Goal: Task Accomplishment & Management: Complete application form

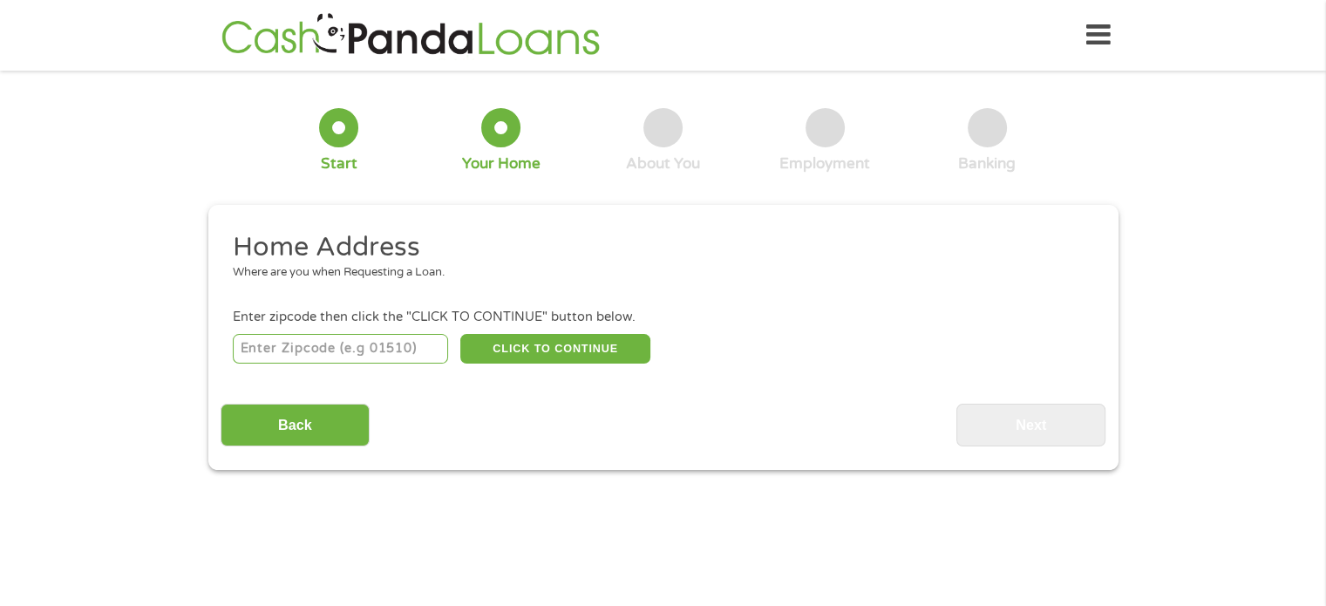
click at [414, 351] on input "number" at bounding box center [340, 349] width 215 height 30
type input "90731"
click at [621, 539] on main "1 Start 2 Your Home 3 About You 4 Employment 5 Banking 6 This field is hidden w…" at bounding box center [663, 377] width 1326 height 589
click at [558, 344] on button "CLICK TO CONTINUE" at bounding box center [555, 349] width 190 height 30
type input "90731"
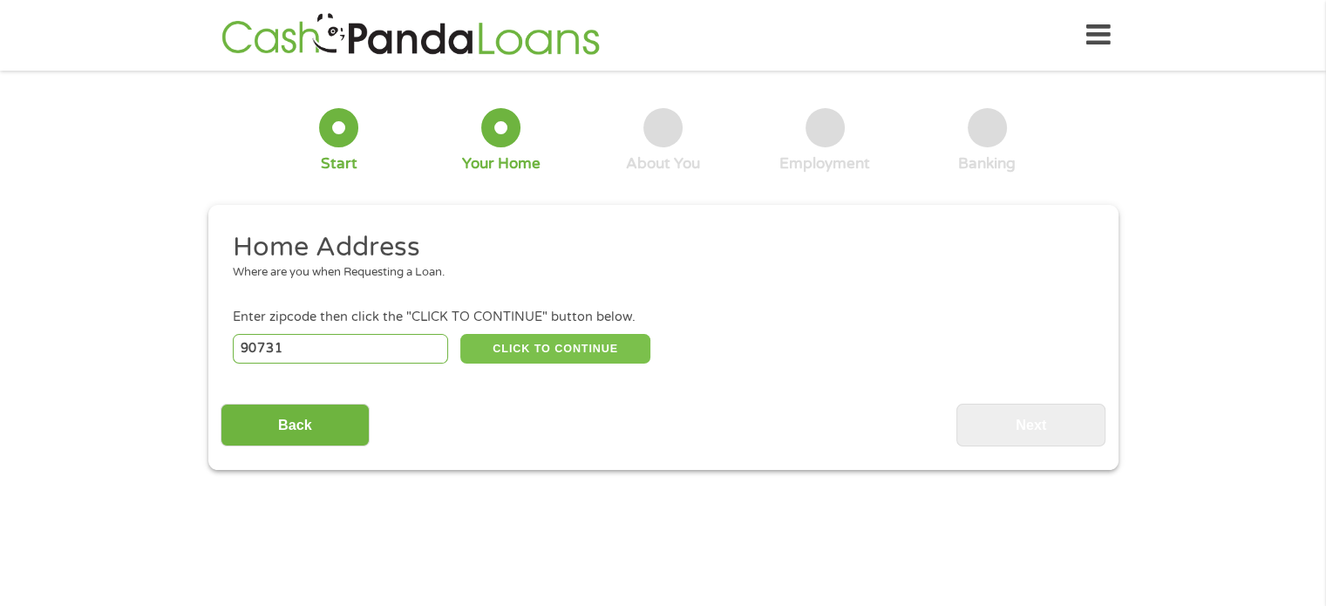
type input "San [PERSON_NAME]"
select select "[US_STATE]"
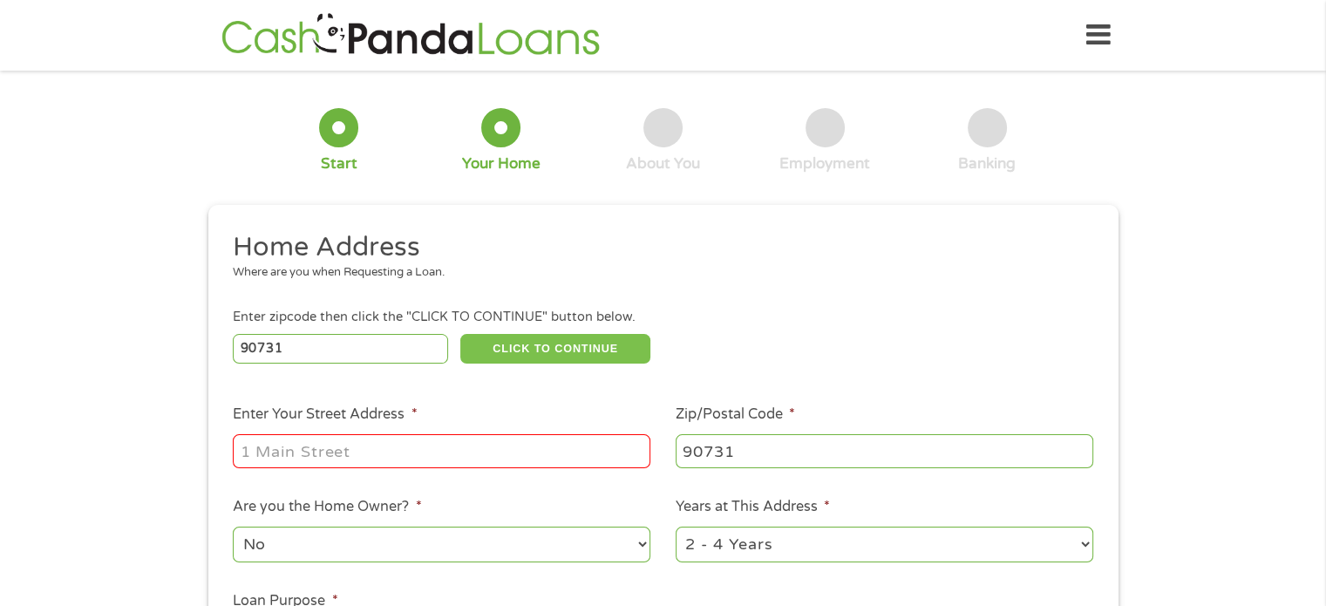
scroll to position [232, 0]
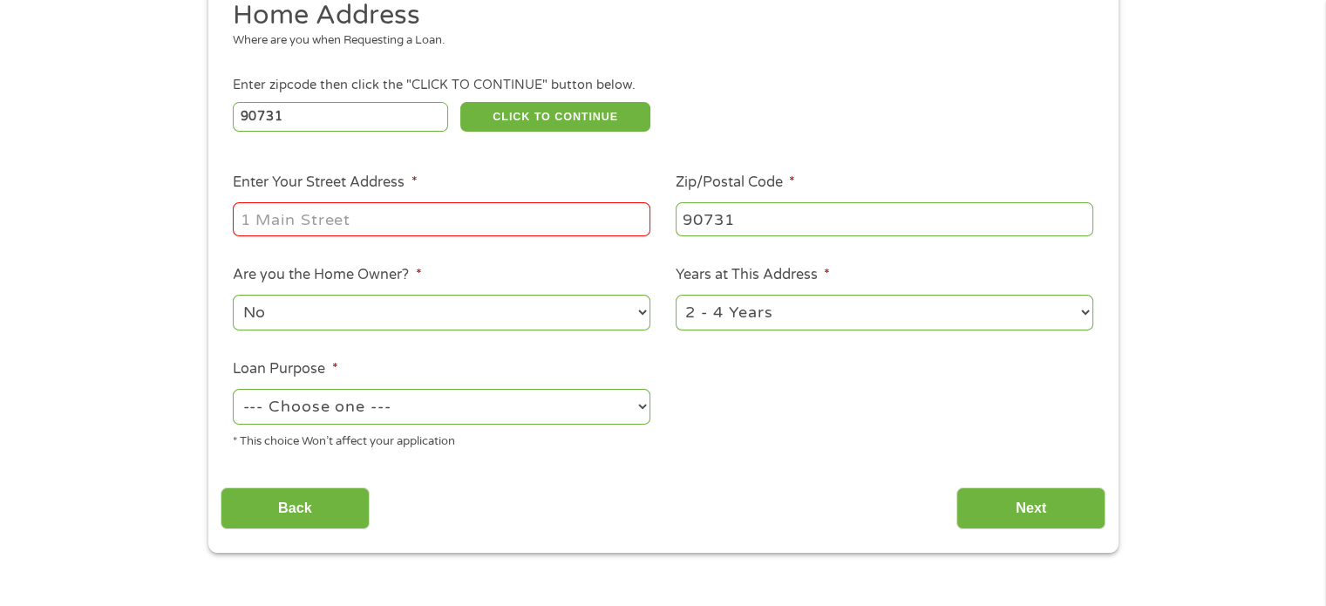
click at [446, 222] on input "Enter Your Street Address *" at bounding box center [442, 218] width 418 height 33
type input "[STREET_ADDRESS]"
click at [167, 258] on div "1 Start 2 Your Home 3 About You 4 Employment 5 Banking 6 This field is hidden w…" at bounding box center [663, 202] width 1326 height 702
click at [485, 309] on select "No Yes" at bounding box center [442, 313] width 418 height 36
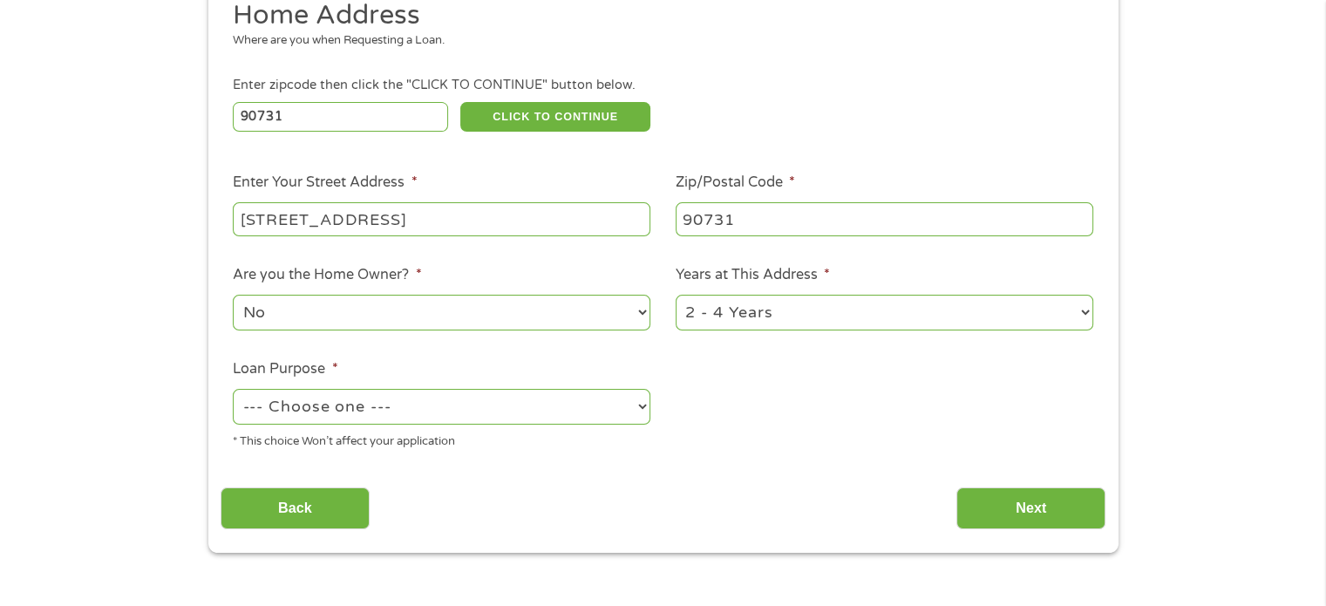
click at [780, 316] on select "1 Year or less 1 - 2 Years 2 - 4 Years Over 4 Years" at bounding box center [885, 313] width 418 height 36
select select "60months"
click at [676, 296] on select "1 Year or less 1 - 2 Years 2 - 4 Years Over 4 Years" at bounding box center [885, 313] width 418 height 36
click at [555, 418] on select "--- Choose one --- Pay Bills Debt Consolidation Home Improvement Major Purchase…" at bounding box center [442, 407] width 418 height 36
select select "medicalexpenses"
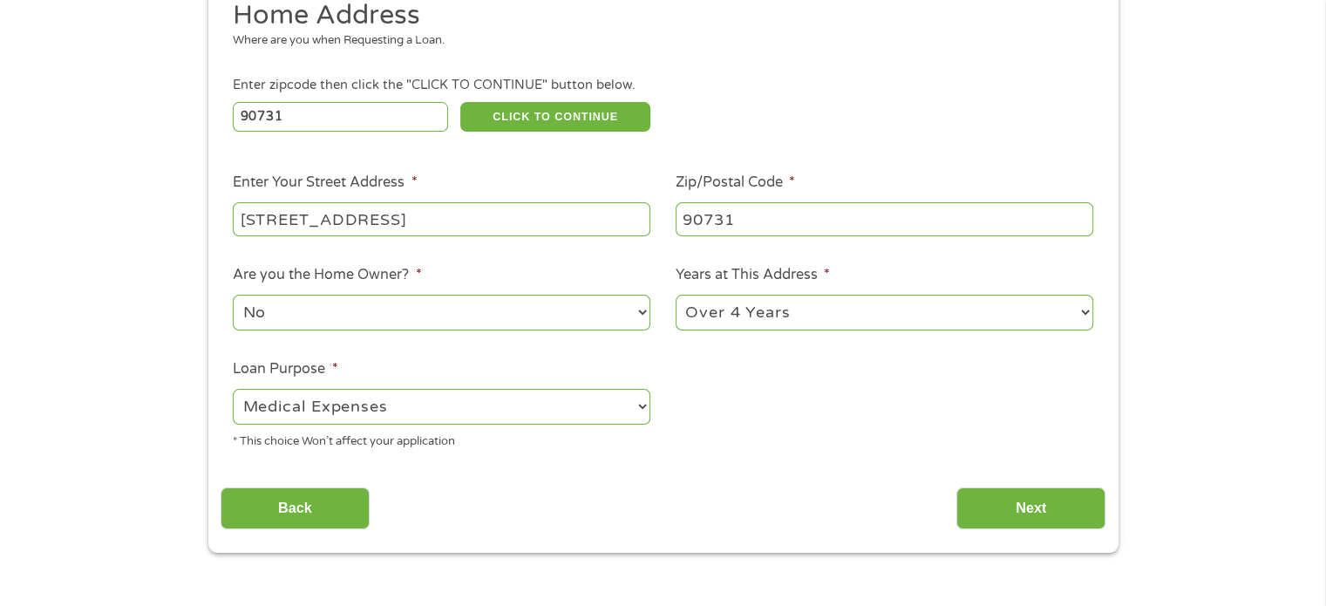
click at [233, 391] on select "--- Choose one --- Pay Bills Debt Consolidation Home Improvement Major Purchase…" at bounding box center [442, 407] width 418 height 36
click at [988, 511] on input "Next" at bounding box center [1031, 508] width 149 height 43
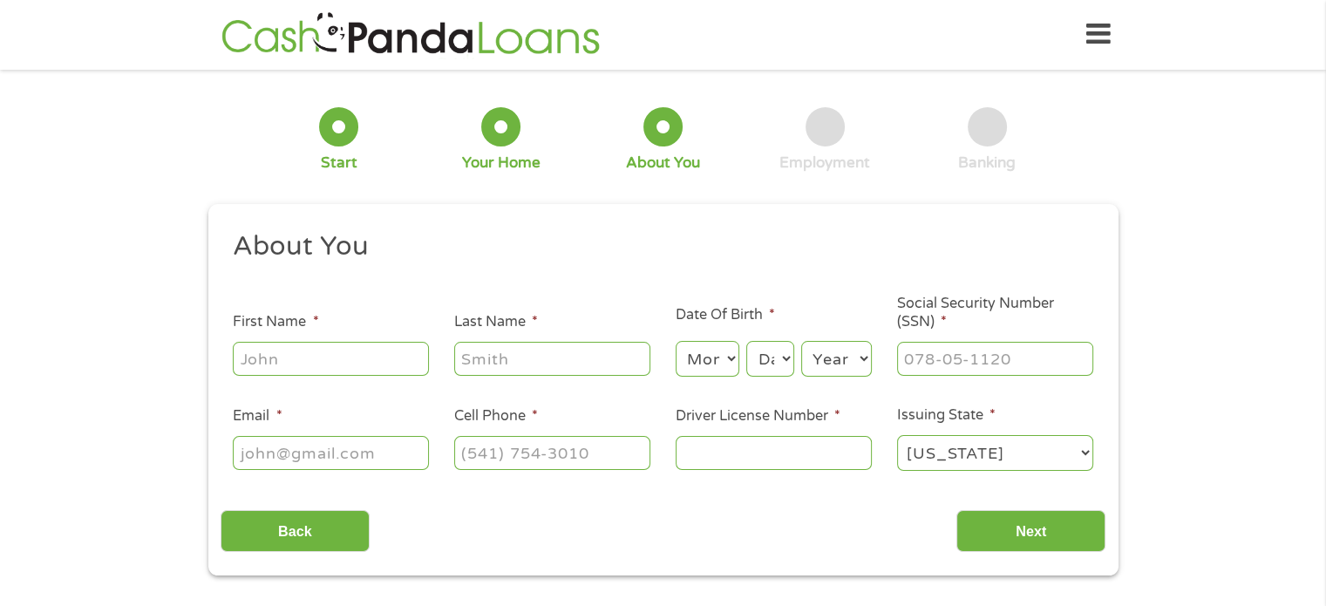
scroll to position [0, 0]
click at [343, 352] on input "First Name *" at bounding box center [331, 359] width 196 height 33
type input "[PERSON_NAME]"
click at [530, 364] on input "Last Name *" at bounding box center [552, 359] width 196 height 33
type input "[PERSON_NAME]"
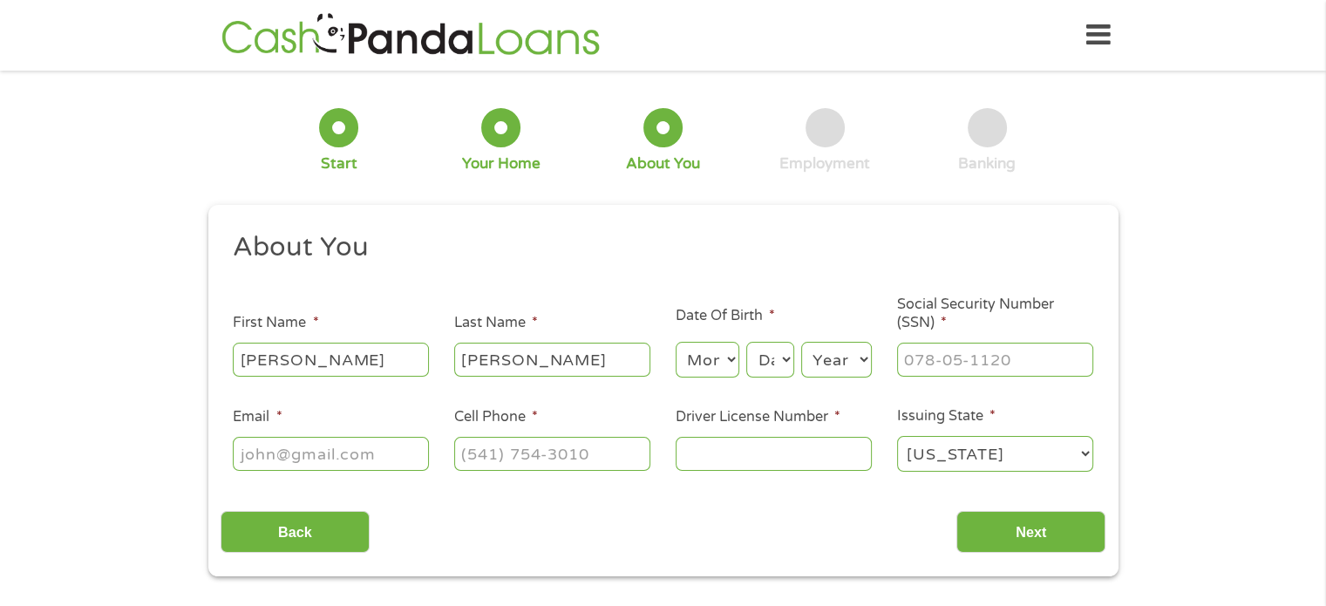
click at [729, 358] on select "Month 1 2 3 4 5 6 7 8 9 10 11 12" at bounding box center [708, 360] width 64 height 36
select select "9"
click at [676, 343] on select "Month 1 2 3 4 5 6 7 8 9 10 11 12" at bounding box center [708, 360] width 64 height 36
click at [781, 358] on select "Day 1 2 3 4 5 6 7 8 9 10 11 12 13 14 15 16 17 18 19 20 21 22 23 24 25 26 27 28 …" at bounding box center [769, 360] width 47 height 36
select select "15"
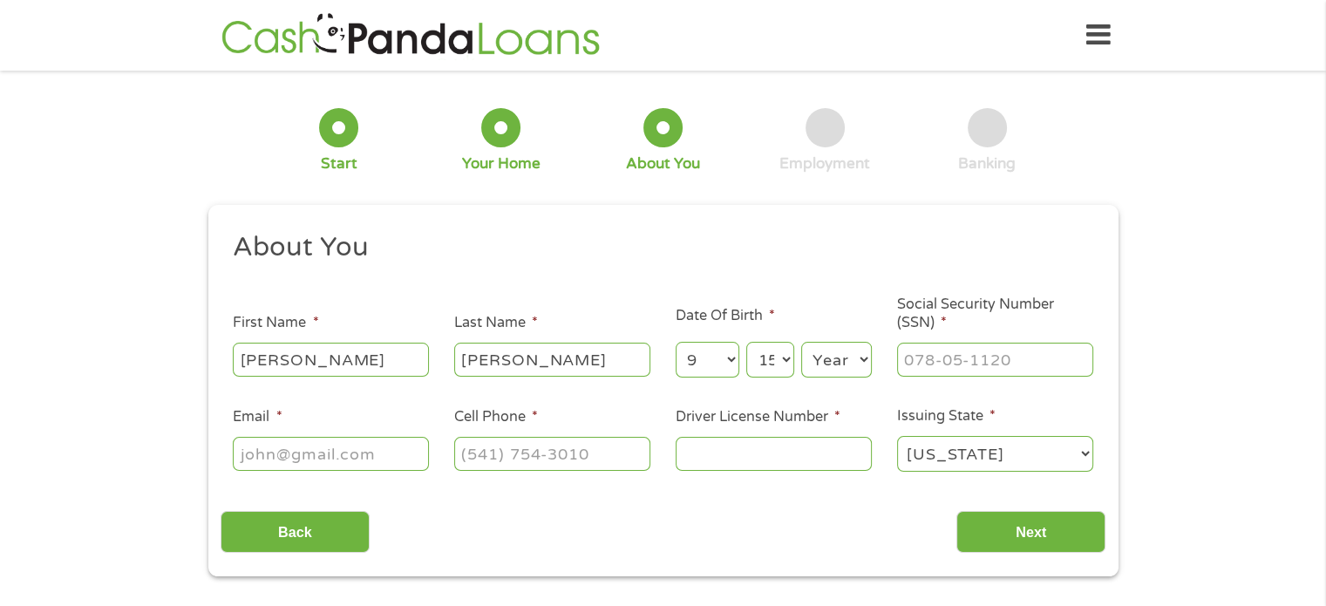
click at [746, 343] on select "Day 1 2 3 4 5 6 7 8 9 10 11 12 13 14 15 16 17 18 19 20 21 22 23 24 25 26 27 28 …" at bounding box center [769, 360] width 47 height 36
click at [814, 358] on select "Year [DATE] 2006 2005 2004 2003 2002 2001 2000 1999 1998 1997 1996 1995 1994 19…" at bounding box center [836, 360] width 71 height 36
select select "1967"
click at [801, 343] on select "Year [DATE] 2006 2005 2004 2003 2002 2001 2000 1999 1998 1997 1996 1995 1994 19…" at bounding box center [836, 360] width 71 height 36
click at [928, 364] on input "___-__-____" at bounding box center [995, 359] width 196 height 33
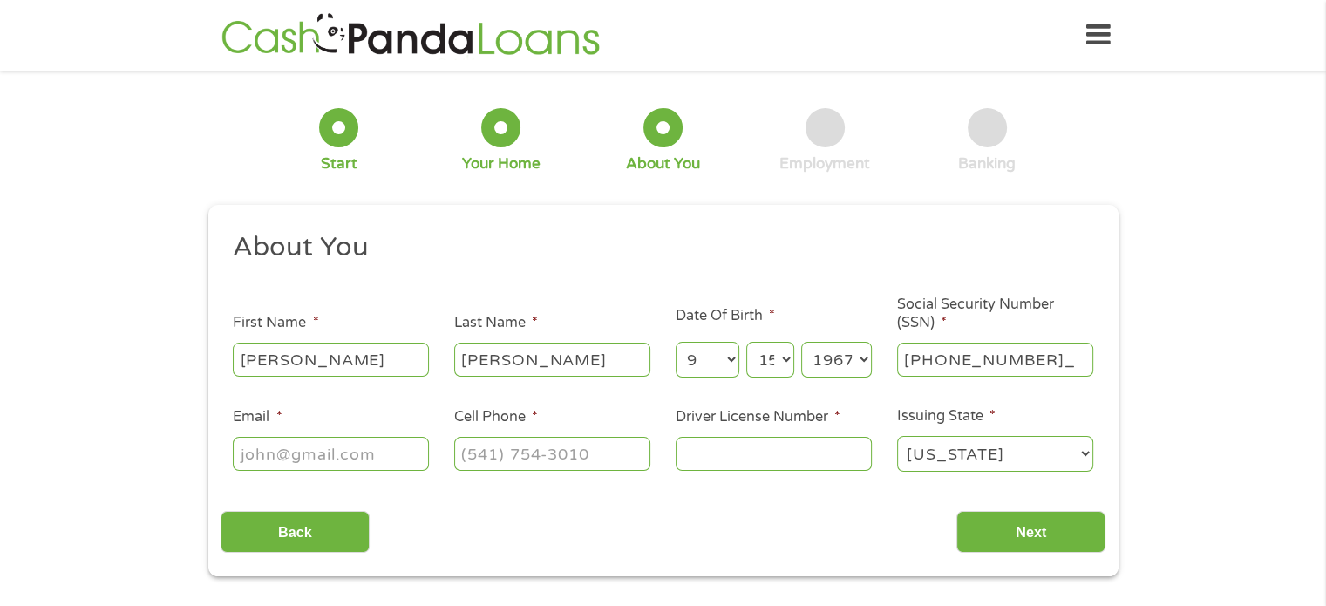
type input "558-75-4703"
click at [376, 460] on input "Email *" at bounding box center [331, 453] width 196 height 33
type input "[EMAIL_ADDRESS][DOMAIN_NAME]"
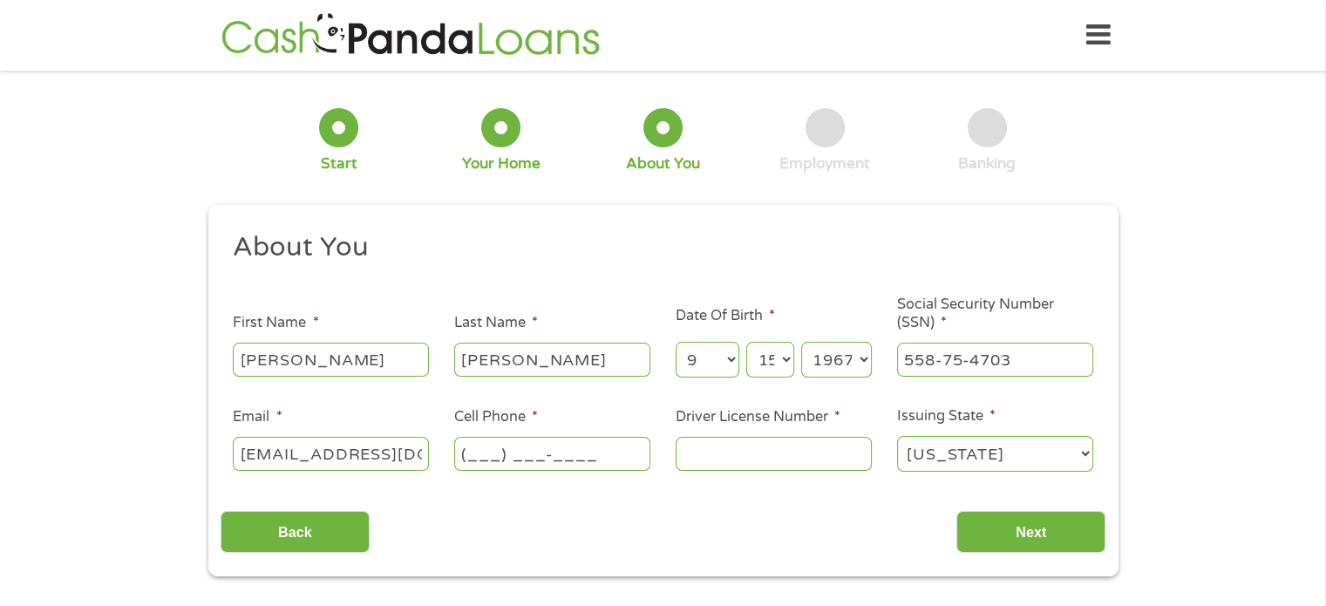
click at [466, 449] on input "(___) ___-____" at bounding box center [552, 453] width 196 height 33
type input "[PHONE_NUMBER]"
drag, startPoint x: 466, startPoint y: 449, endPoint x: 703, endPoint y: 465, distance: 237.7
click at [703, 465] on ul "About You This field is hidden when viewing the form Title * --- Choose one ---…" at bounding box center [663, 358] width 885 height 257
click at [703, 465] on input "Driver License Number *" at bounding box center [774, 453] width 196 height 33
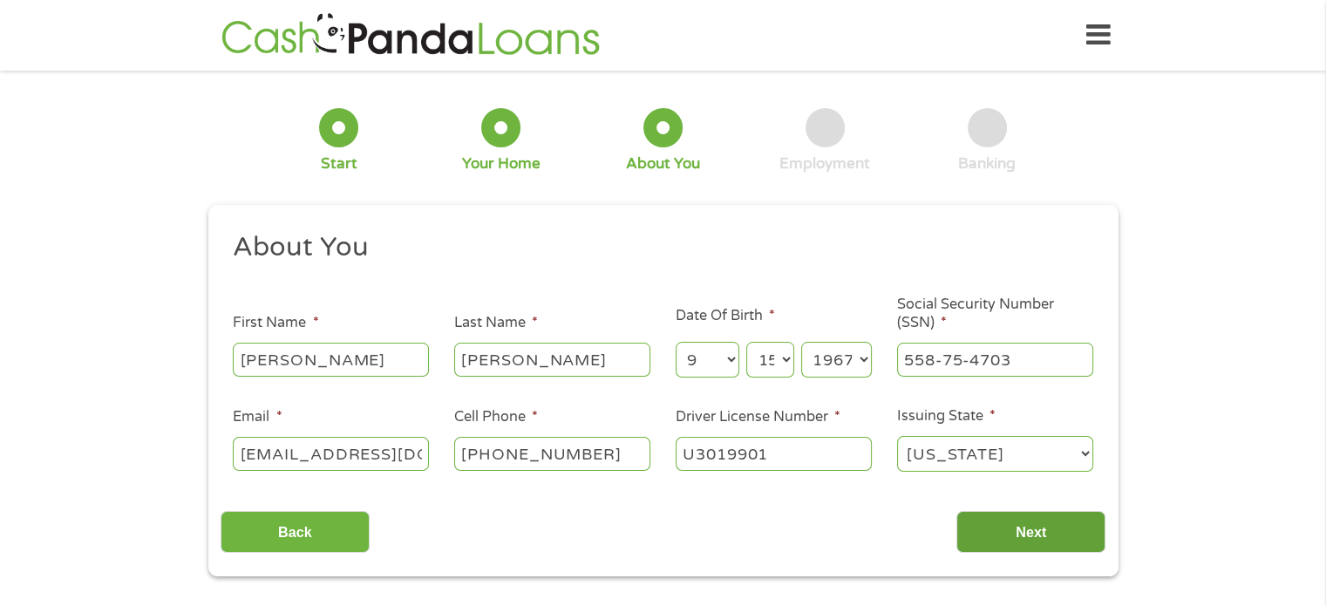
type input "U3019901"
click at [1006, 522] on input "Next" at bounding box center [1031, 532] width 149 height 43
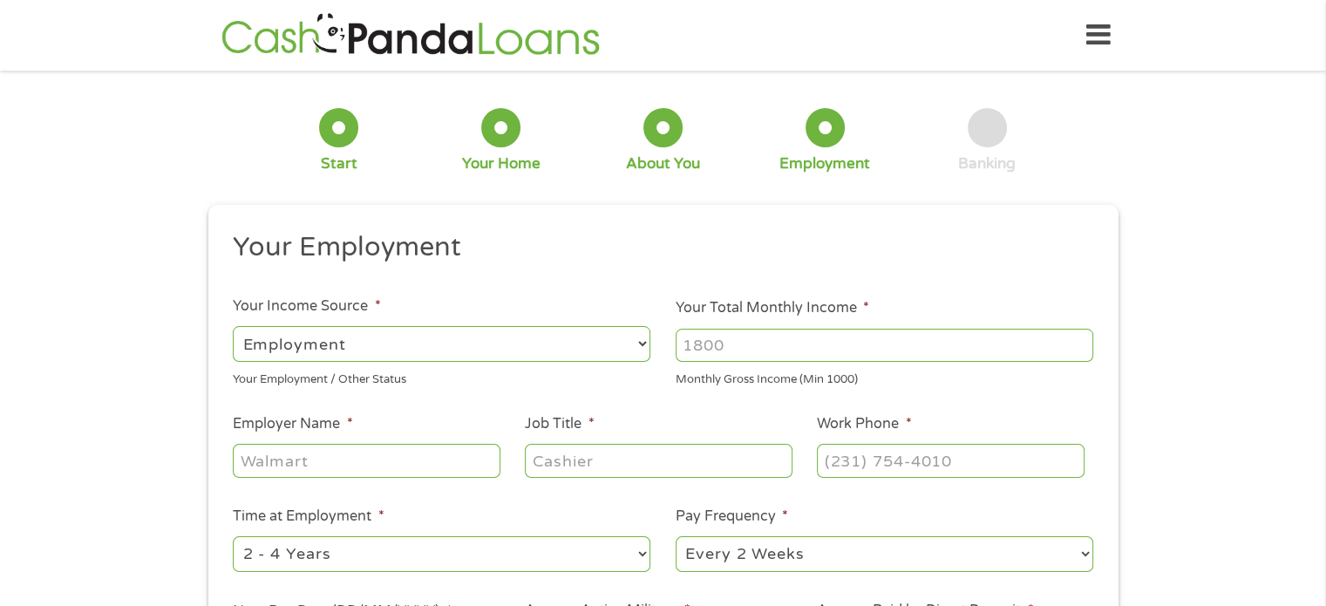
click at [419, 453] on input "Employer Name *" at bounding box center [366, 460] width 267 height 33
type input "Scoot Education"
click at [555, 467] on input "Job Title *" at bounding box center [658, 460] width 267 height 33
type input "Substitute teacher"
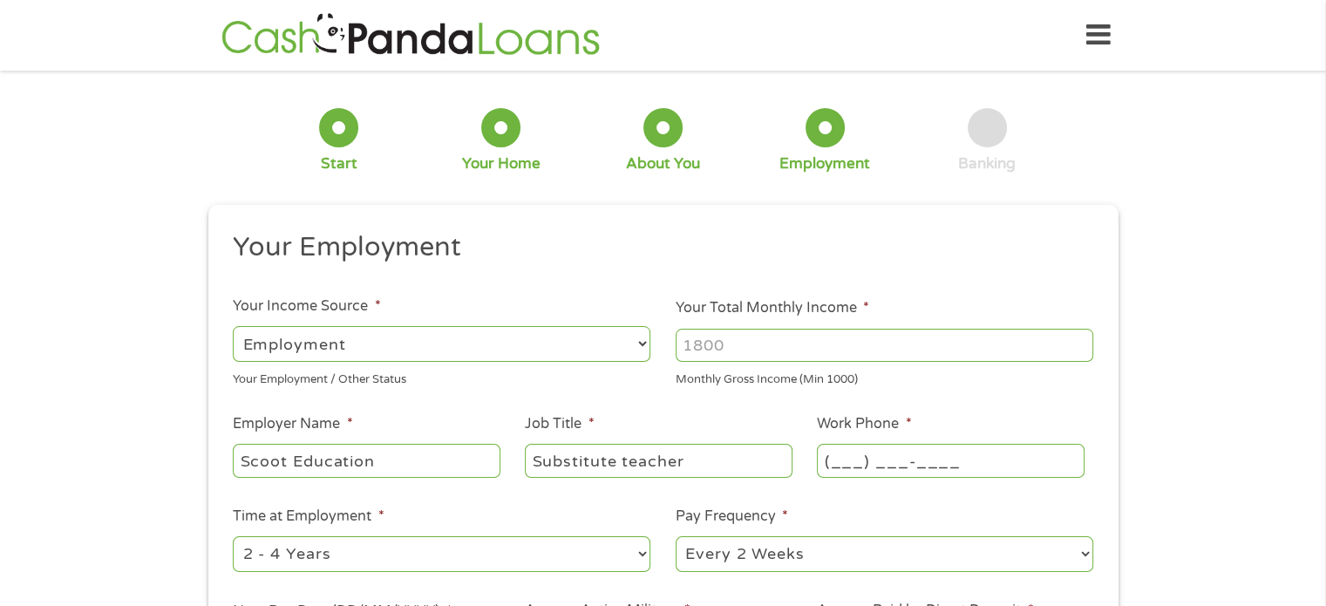
click at [834, 460] on input "(___) ___-____" at bounding box center [950, 460] width 267 height 33
type input "(844) ___-____"
type input "(___) ___-____"
type input "(844) ___-____"
type input "(___) ___-____"
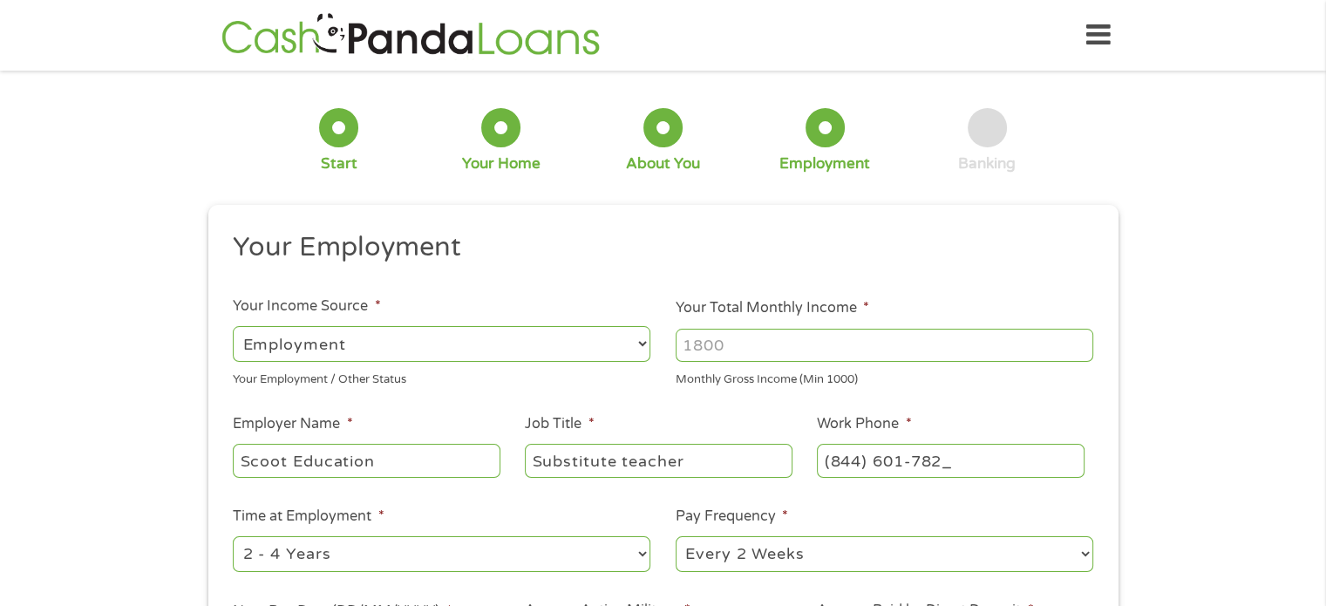
type input "[PHONE_NUMBER]"
click at [1264, 380] on div "1 Start 2 Your Home 3 About You 4 Employment 5 Banking 6 This field is hidden w…" at bounding box center [663, 427] width 1326 height 688
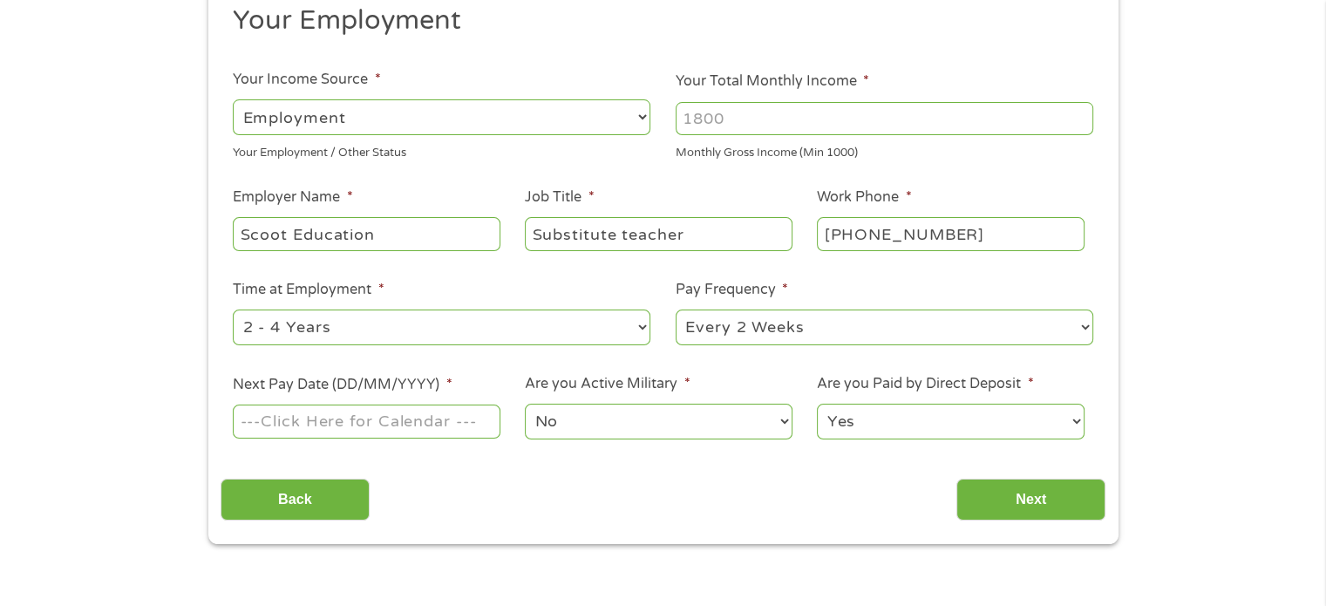
scroll to position [232, 0]
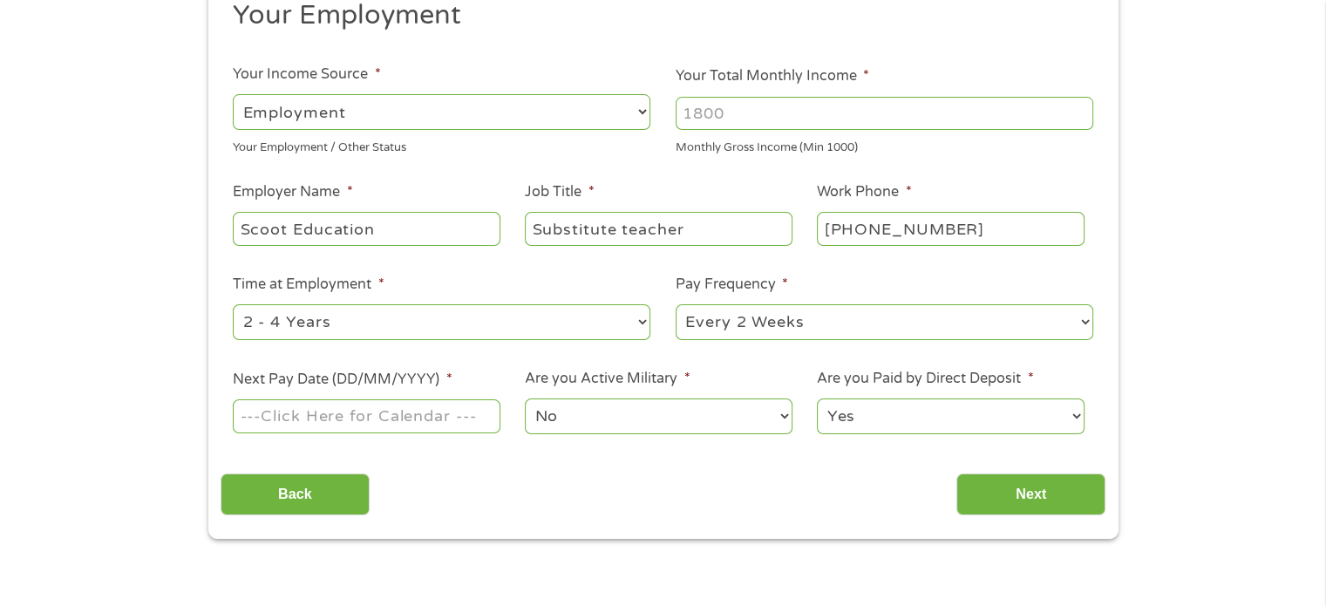
click at [514, 323] on select "--- Choose one --- 1 Year or less 1 - 2 Years 2 - 4 Years Over 4 Years" at bounding box center [442, 322] width 418 height 36
click at [233, 304] on select "--- Choose one --- 1 Year or less 1 - 2 Years 2 - 4 Years Over 4 Years" at bounding box center [442, 322] width 418 height 36
click at [340, 319] on select "--- Choose one --- 1 Year or less 1 - 2 Years 2 - 4 Years Over 4 Years" at bounding box center [442, 322] width 418 height 36
select select "60months"
click at [233, 304] on select "--- Choose one --- 1 Year or less 1 - 2 Years 2 - 4 Years Over 4 Years" at bounding box center [442, 322] width 418 height 36
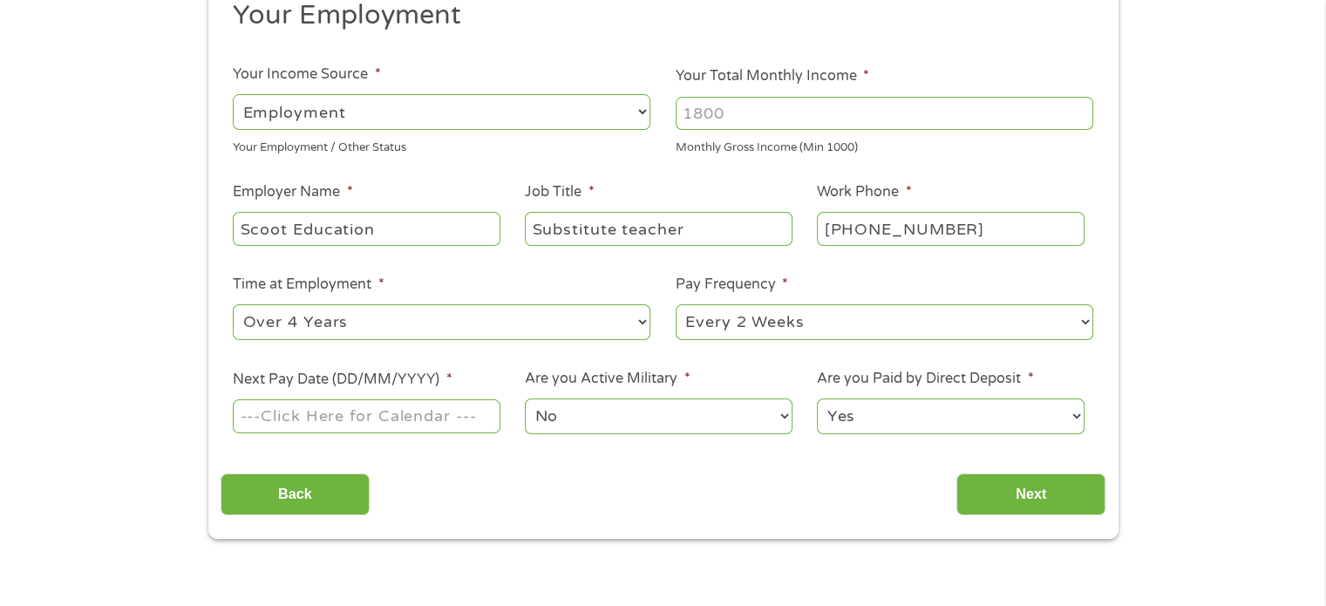
click at [169, 335] on div "1 Start 2 Your Home 3 About You 4 Employment 5 Banking 6 This field is hidden w…" at bounding box center [663, 195] width 1326 height 688
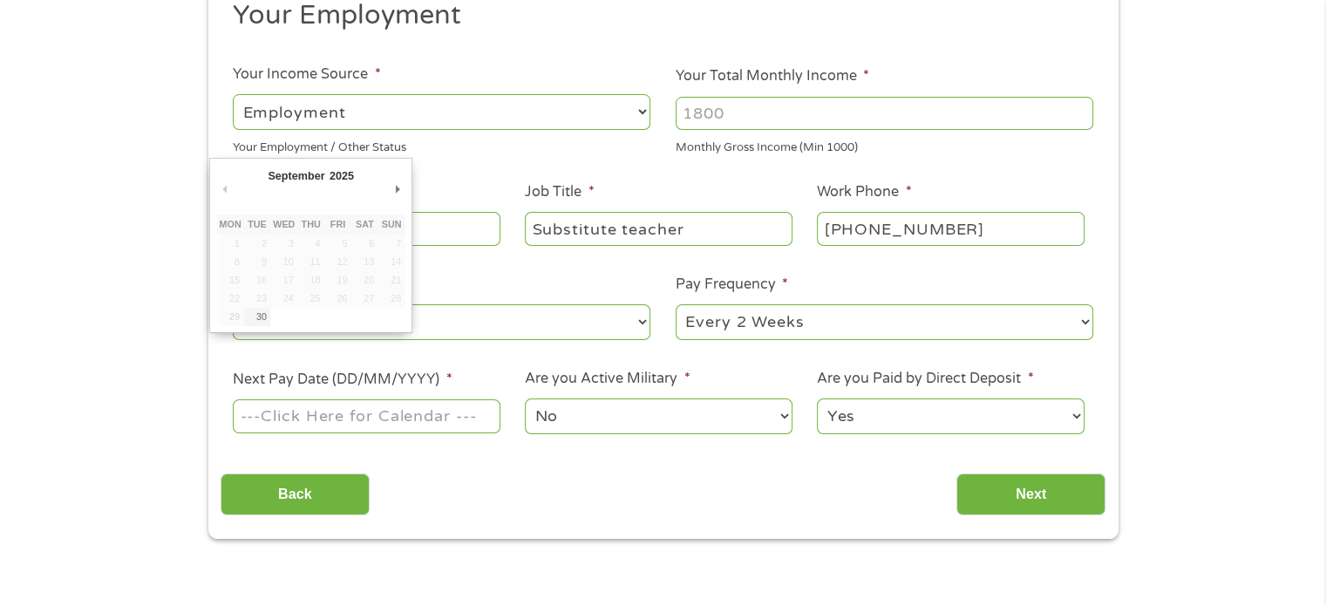
click at [426, 422] on input "Next Pay Date (DD/MM/YYYY) *" at bounding box center [366, 415] width 267 height 33
click at [435, 414] on input "Next Pay Date (DD/MM/YYYY) *" at bounding box center [366, 415] width 267 height 33
type input "[DATE]"
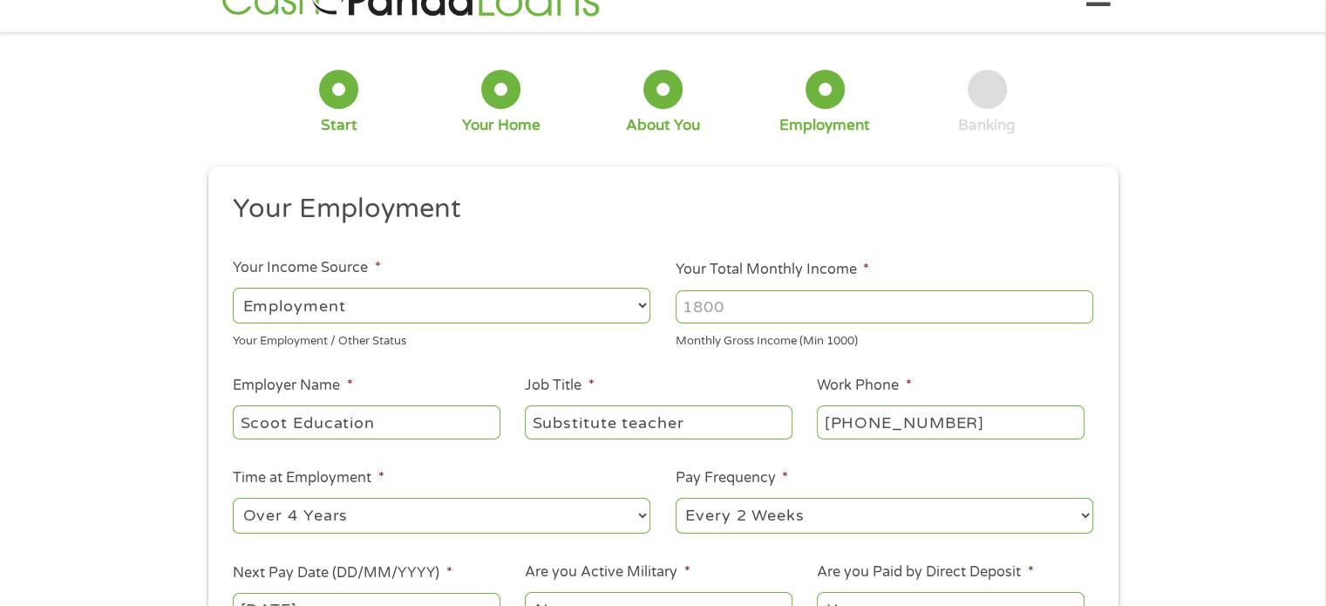
scroll to position [0, 0]
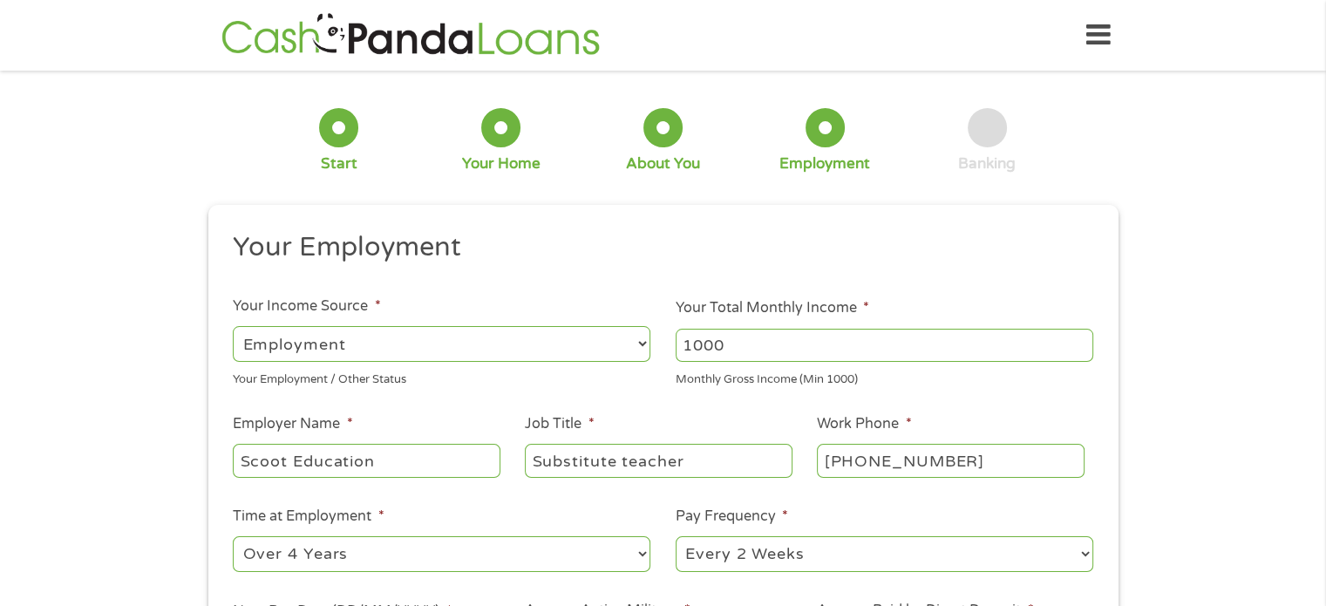
click at [1084, 338] on input "1000" at bounding box center [885, 345] width 418 height 33
click at [1083, 339] on input "1001" at bounding box center [885, 345] width 418 height 33
click at [1077, 339] on input "1002" at bounding box center [885, 345] width 418 height 33
click at [1081, 351] on input "1001" at bounding box center [885, 345] width 418 height 33
type input "1000"
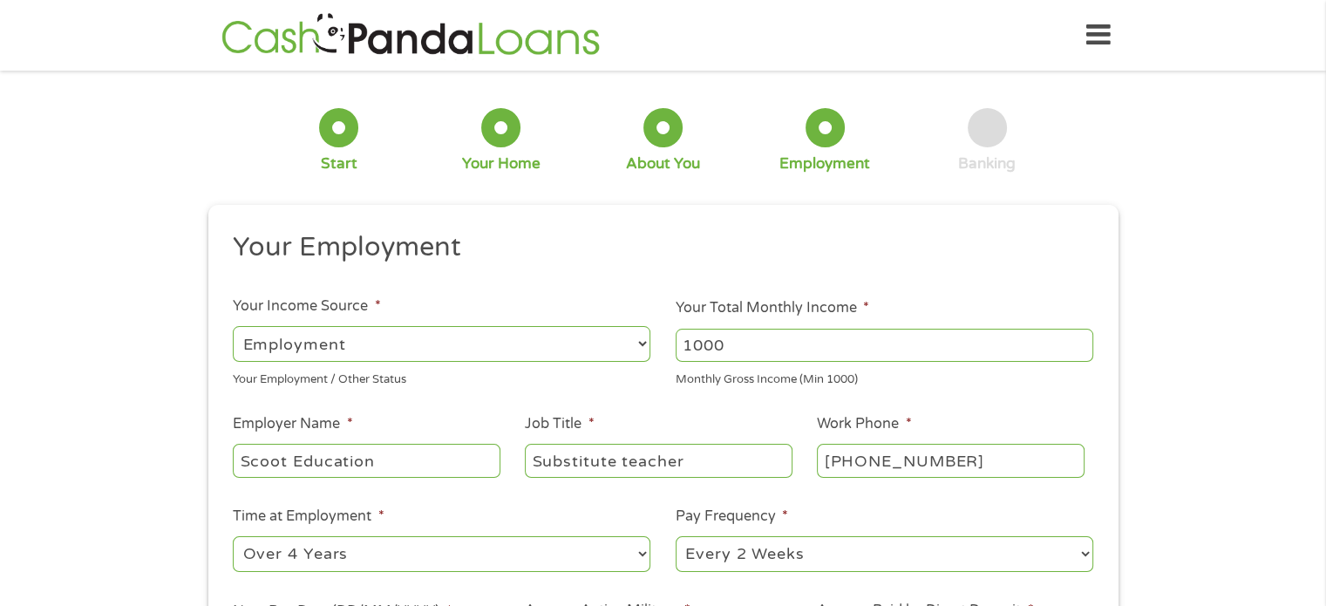
click at [1081, 351] on input "1000" at bounding box center [885, 345] width 418 height 33
type input "4400"
click at [1217, 419] on div "1 Start 2 Your Home 3 About You 4 Employment 5 Banking 6 This field is hidden w…" at bounding box center [663, 427] width 1326 height 688
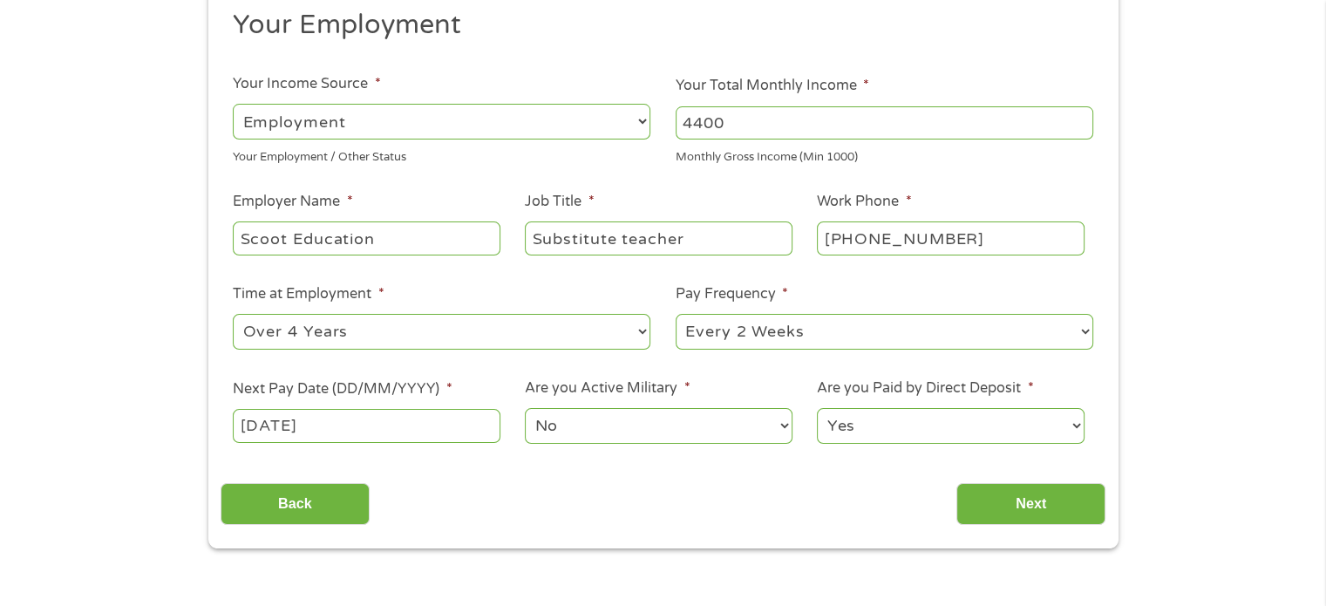
scroll to position [232, 0]
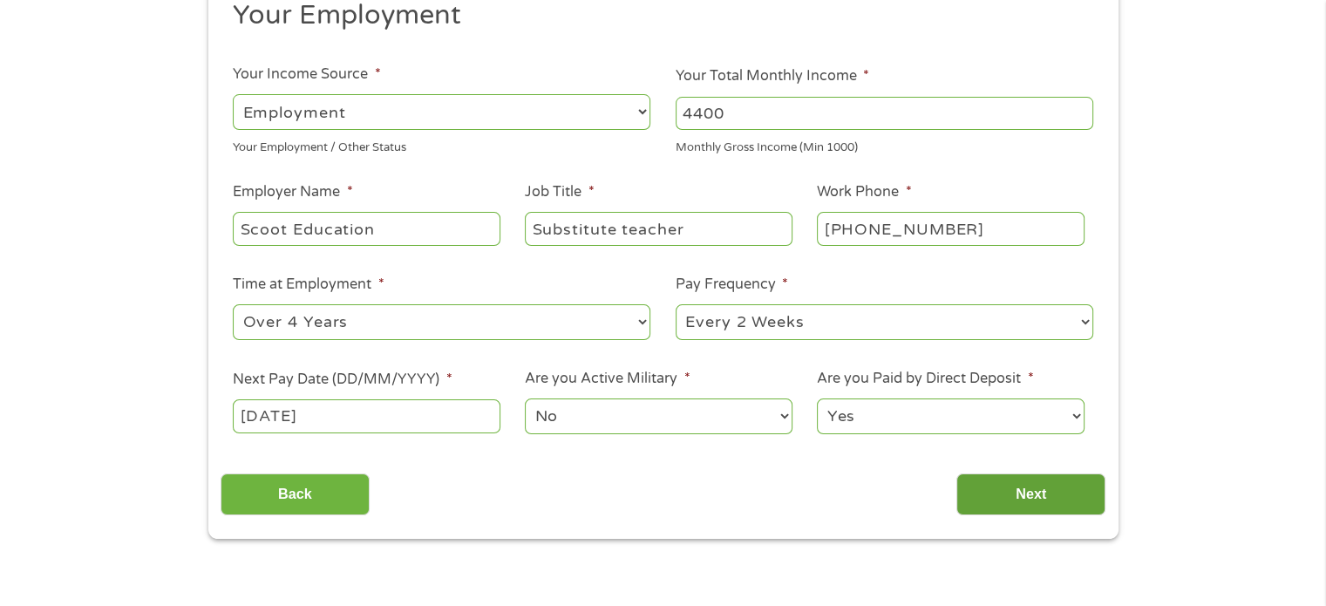
click at [1059, 492] on input "Next" at bounding box center [1031, 494] width 149 height 43
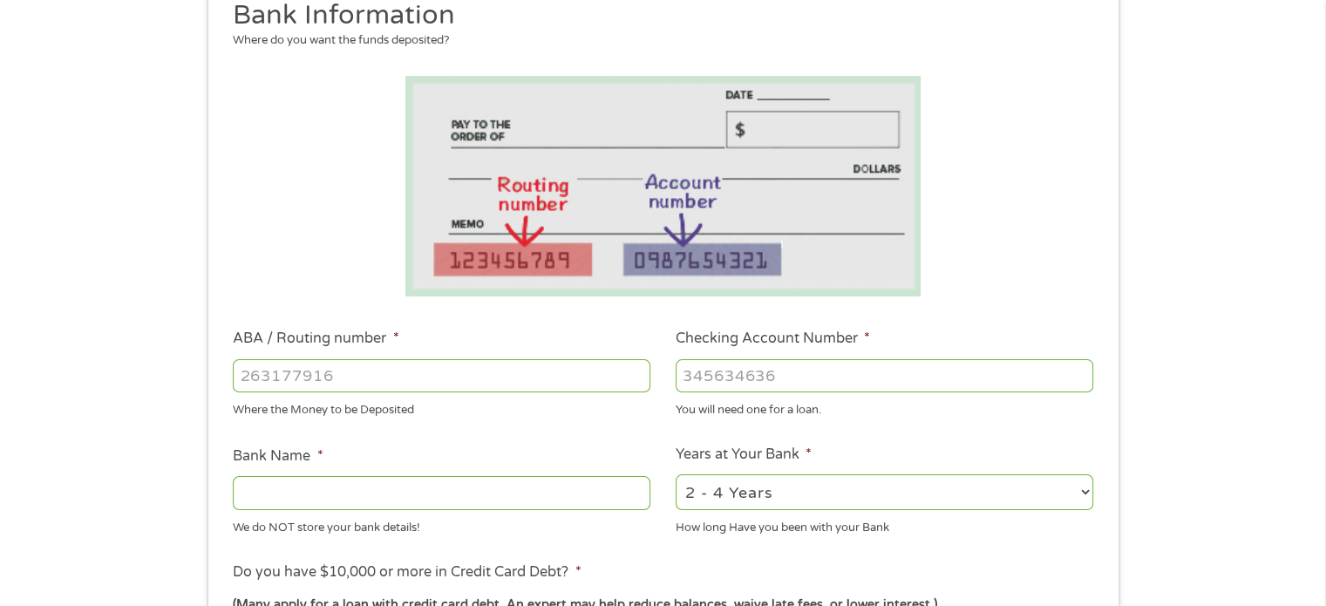
click at [1062, 494] on select "2 - 4 Years 6 - 12 Months 1 - 2 Years Over 4 Years" at bounding box center [885, 492] width 418 height 36
select select "60months"
click at [676, 474] on select "2 - 4 Years 6 - 12 Months 1 - 2 Years Over 4 Years" at bounding box center [885, 492] width 418 height 36
click at [1189, 451] on div "1 Start 2 Your Home 3 About You 4 Employment 5 Banking 6 This field is hidden w…" at bounding box center [663, 404] width 1326 height 1106
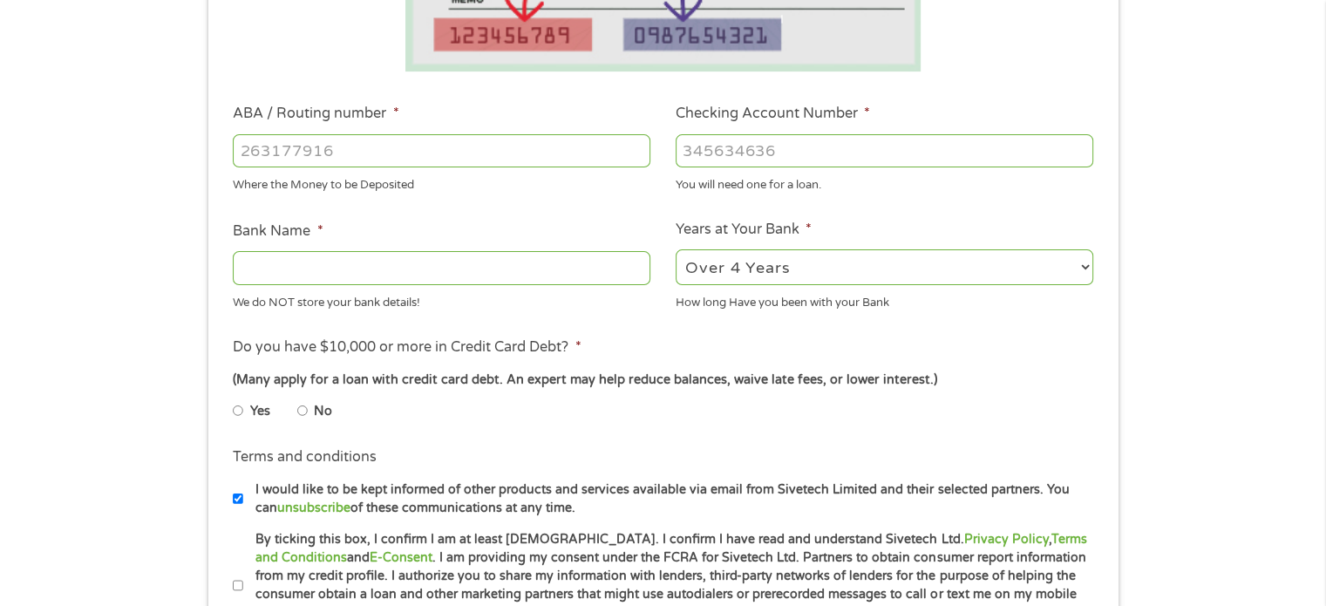
scroll to position [465, 0]
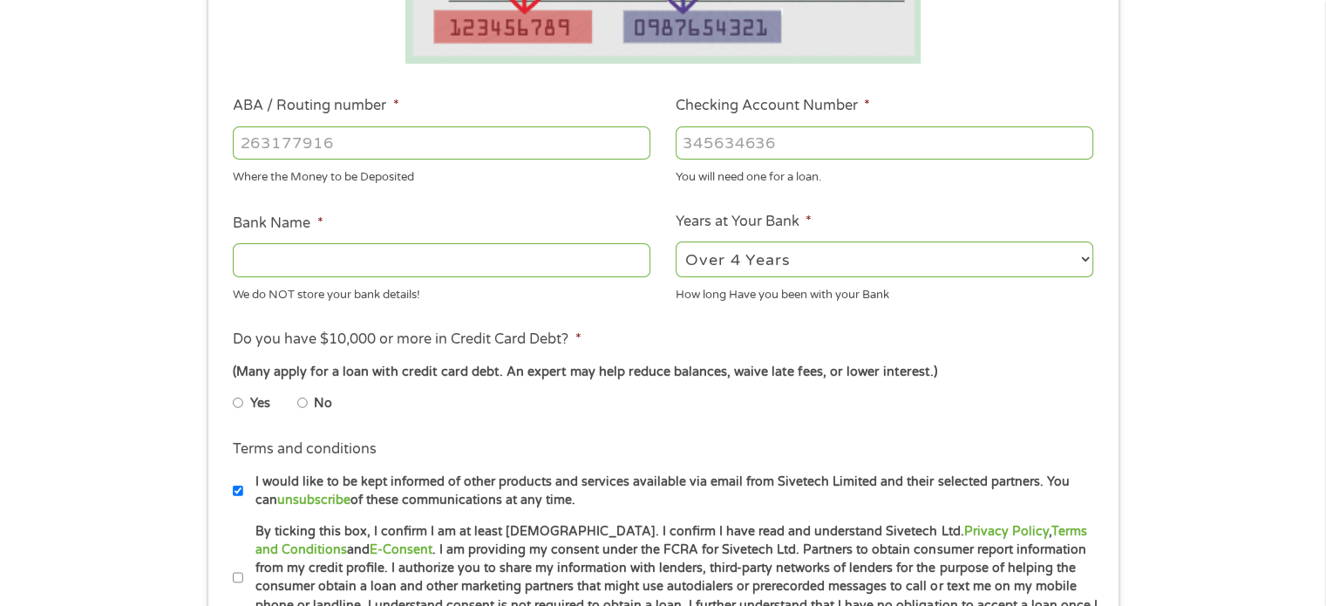
click at [303, 406] on input "No" at bounding box center [302, 403] width 10 height 28
radio input "true"
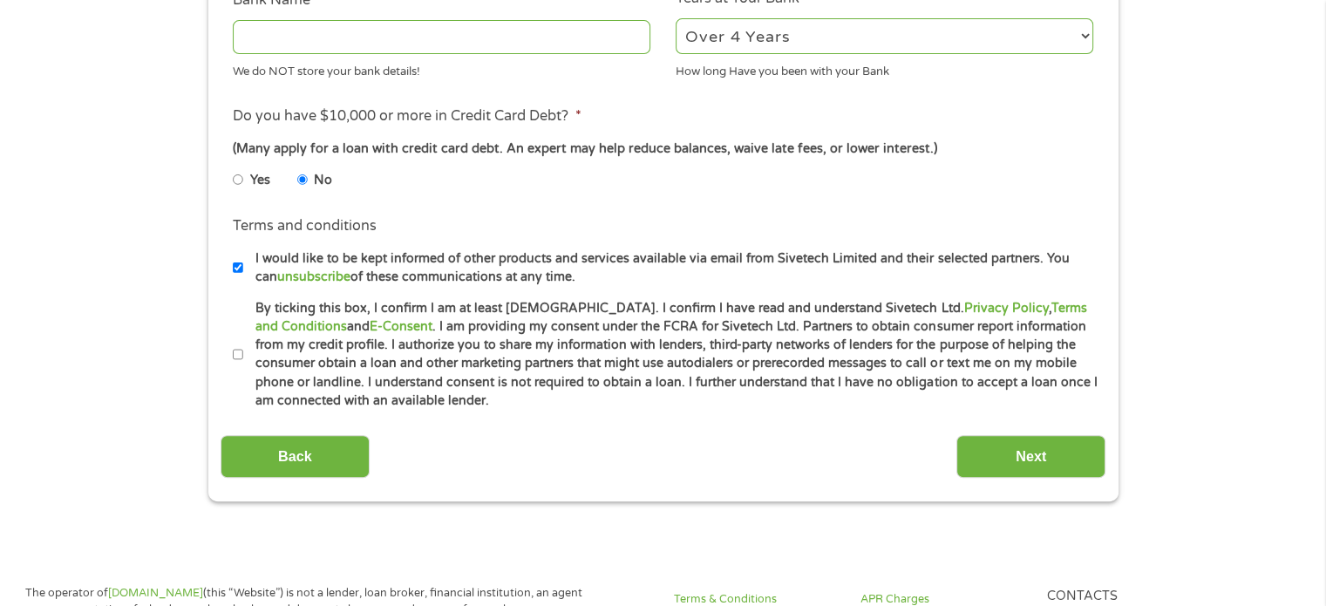
scroll to position [698, 0]
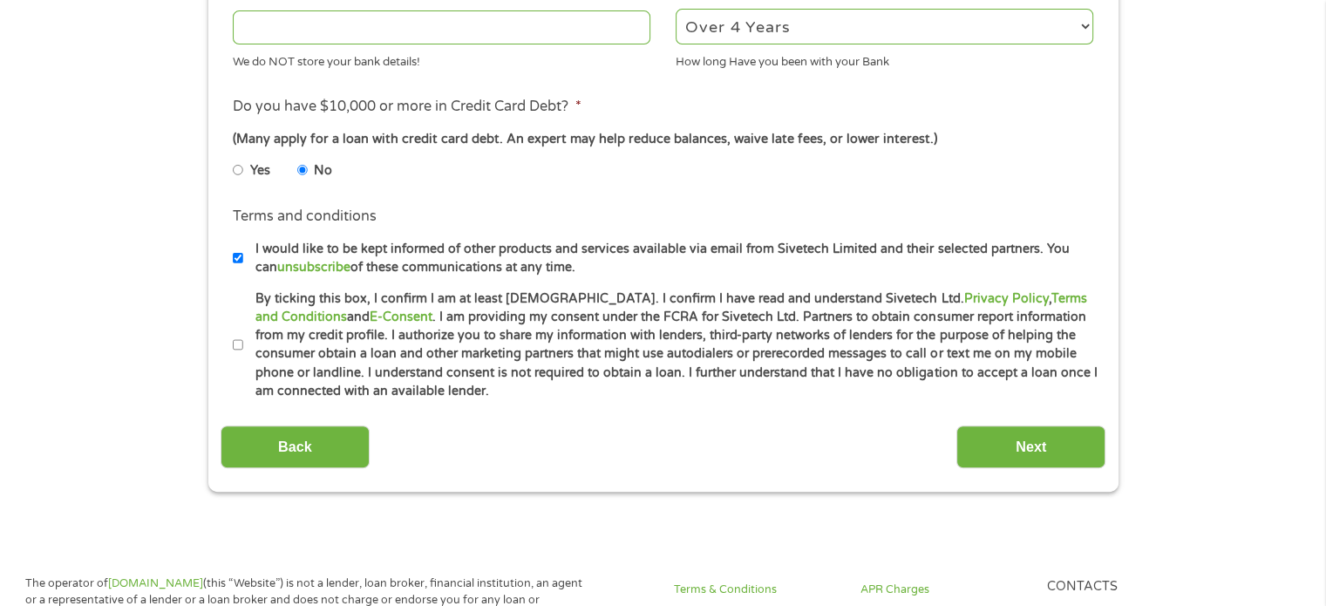
click at [230, 347] on li "Terms and conditions * By ticking this box, I confirm I am at least [DEMOGRAPHI…" at bounding box center [663, 346] width 885 height 112
click at [237, 350] on input "By ticking this box, I confirm I am at least [DEMOGRAPHIC_DATA]. I confirm I ha…" at bounding box center [238, 345] width 10 height 28
checkbox input "true"
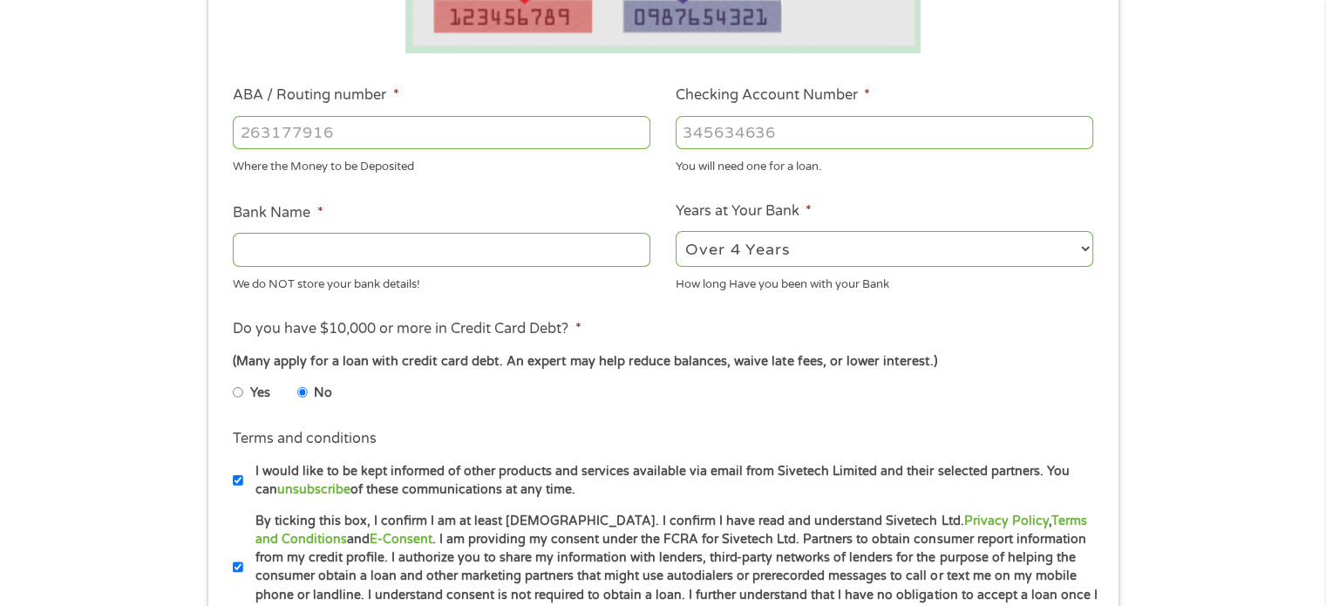
scroll to position [465, 0]
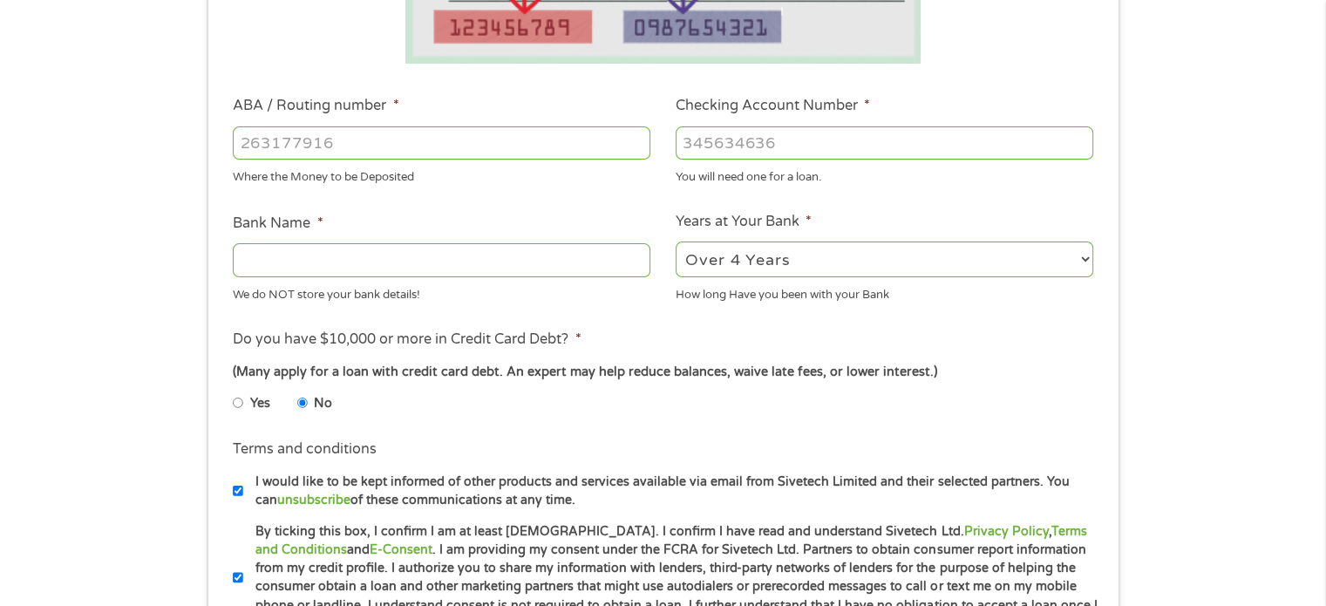
click at [580, 140] on input "ABA / Routing number *" at bounding box center [442, 142] width 418 height 33
type input "071025661"
type input "BMO [PERSON_NAME] BANK NA"
type input "071025661"
click at [767, 142] on input "Checking Account Number *" at bounding box center [885, 142] width 418 height 33
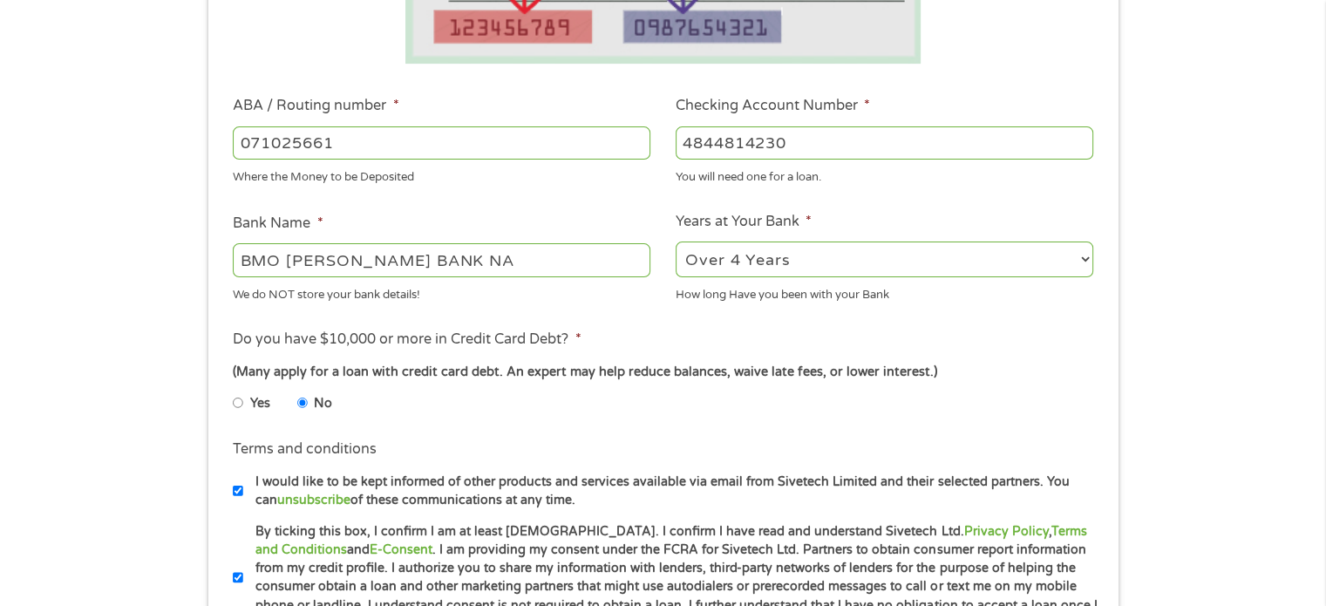
type input "4844814230"
click at [1198, 284] on div "1 Start 2 Your Home 3 About You 4 Employment 5 Banking 6 This field is hidden w…" at bounding box center [663, 171] width 1326 height 1106
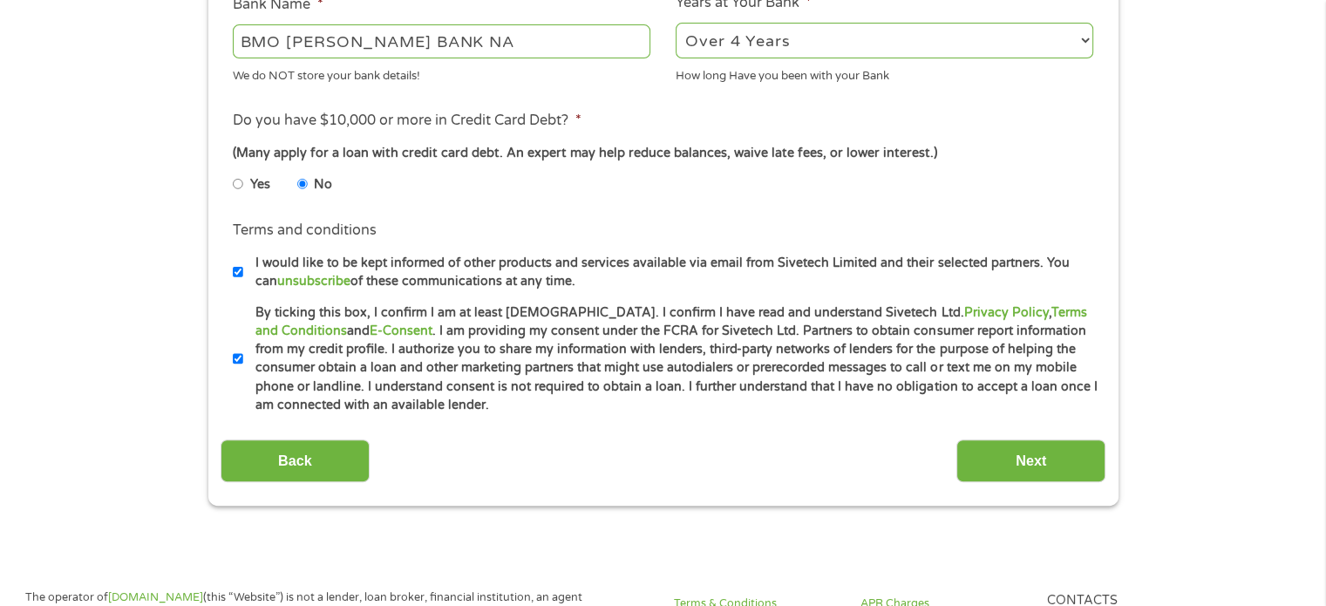
scroll to position [698, 0]
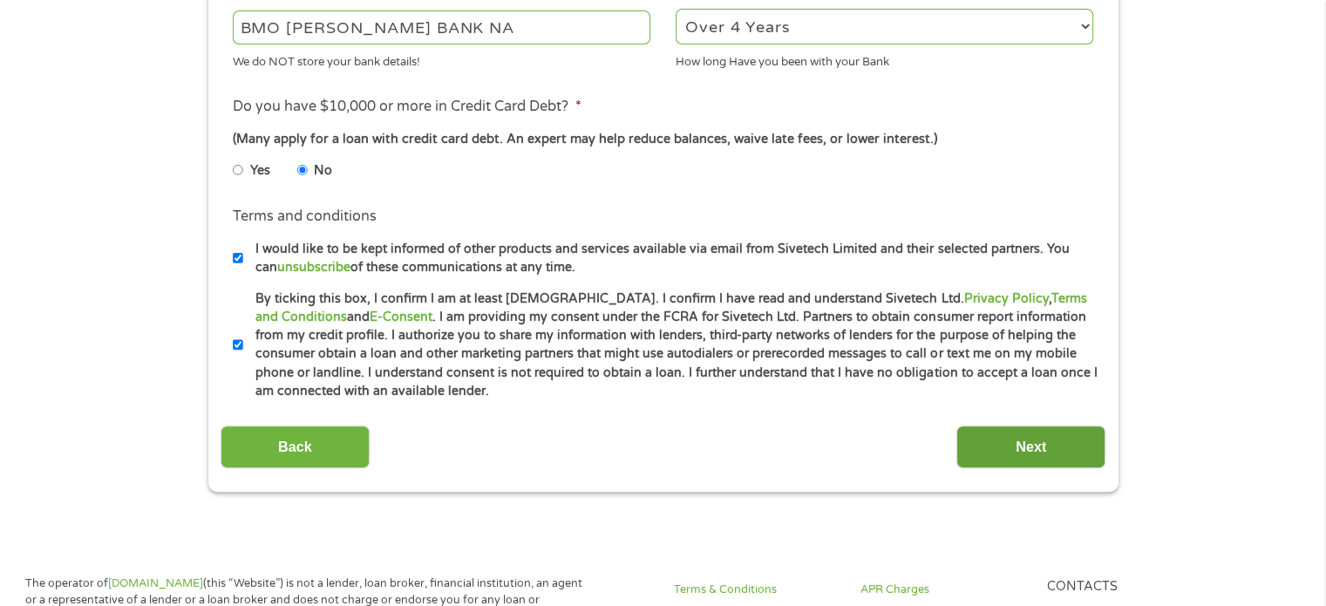
click at [1046, 443] on input "Next" at bounding box center [1031, 447] width 149 height 43
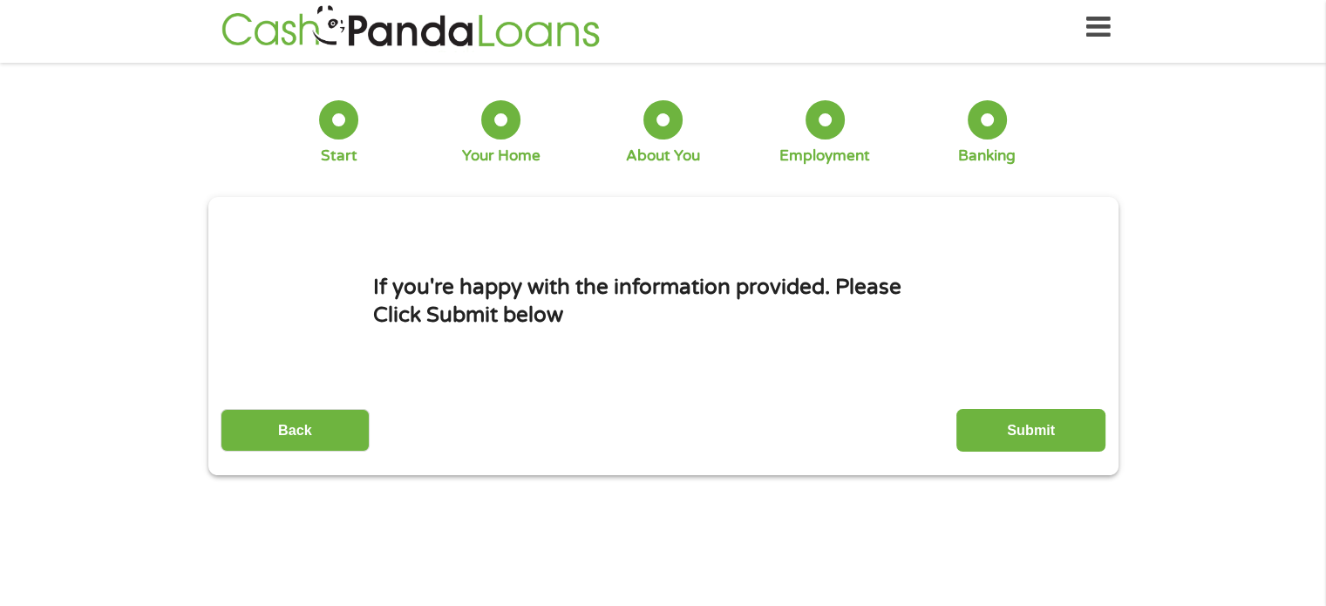
scroll to position [0, 0]
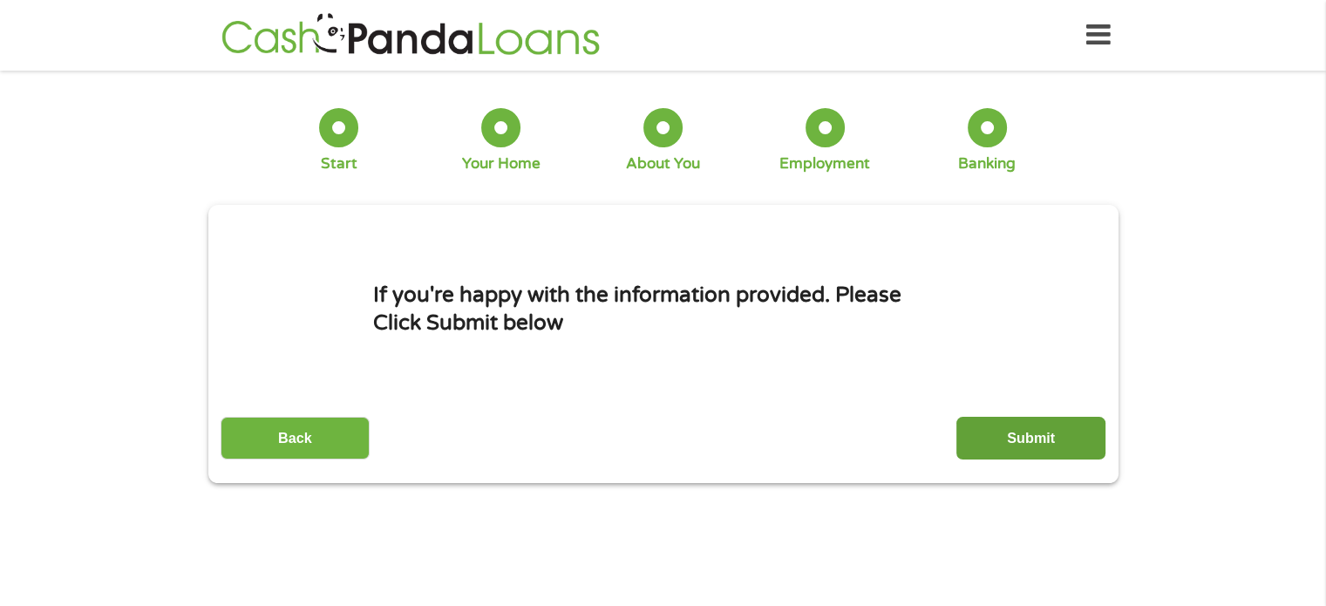
click at [1049, 431] on input "Submit" at bounding box center [1031, 438] width 149 height 43
